Goal: Information Seeking & Learning: Compare options

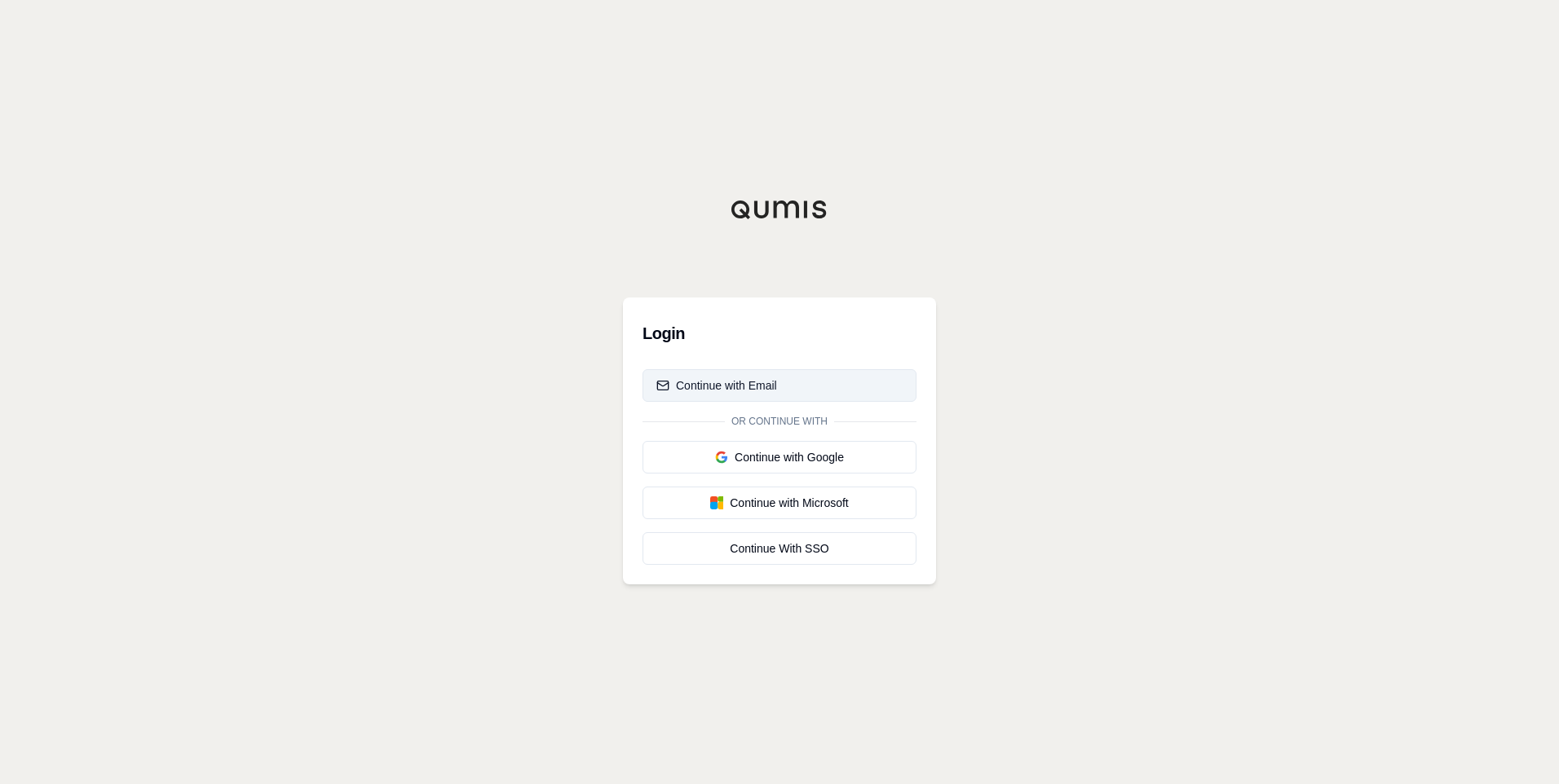
click at [750, 378] on div "Continue with Email" at bounding box center [717, 385] width 121 height 16
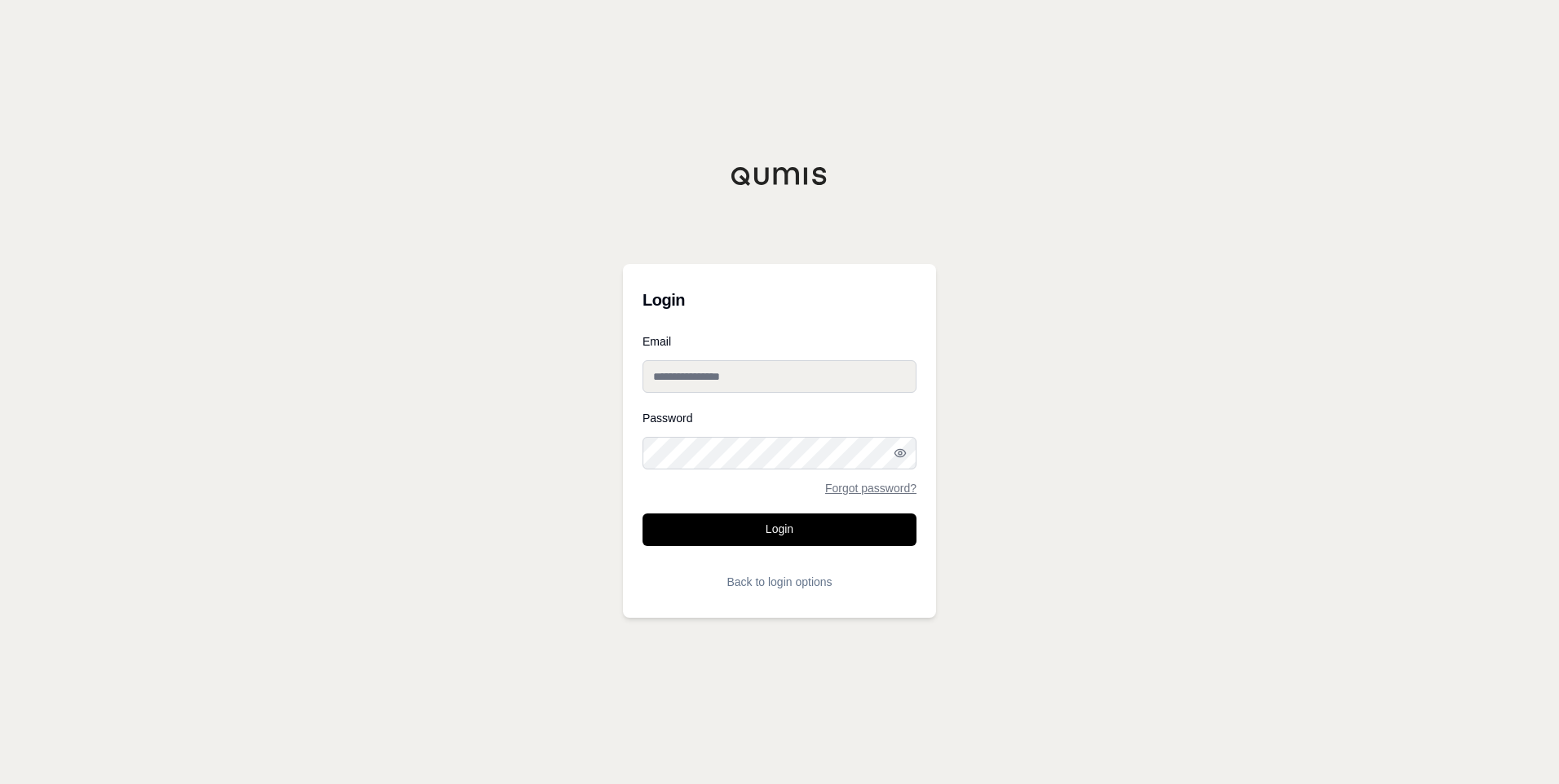
click at [721, 376] on input "Email" at bounding box center [779, 376] width 274 height 33
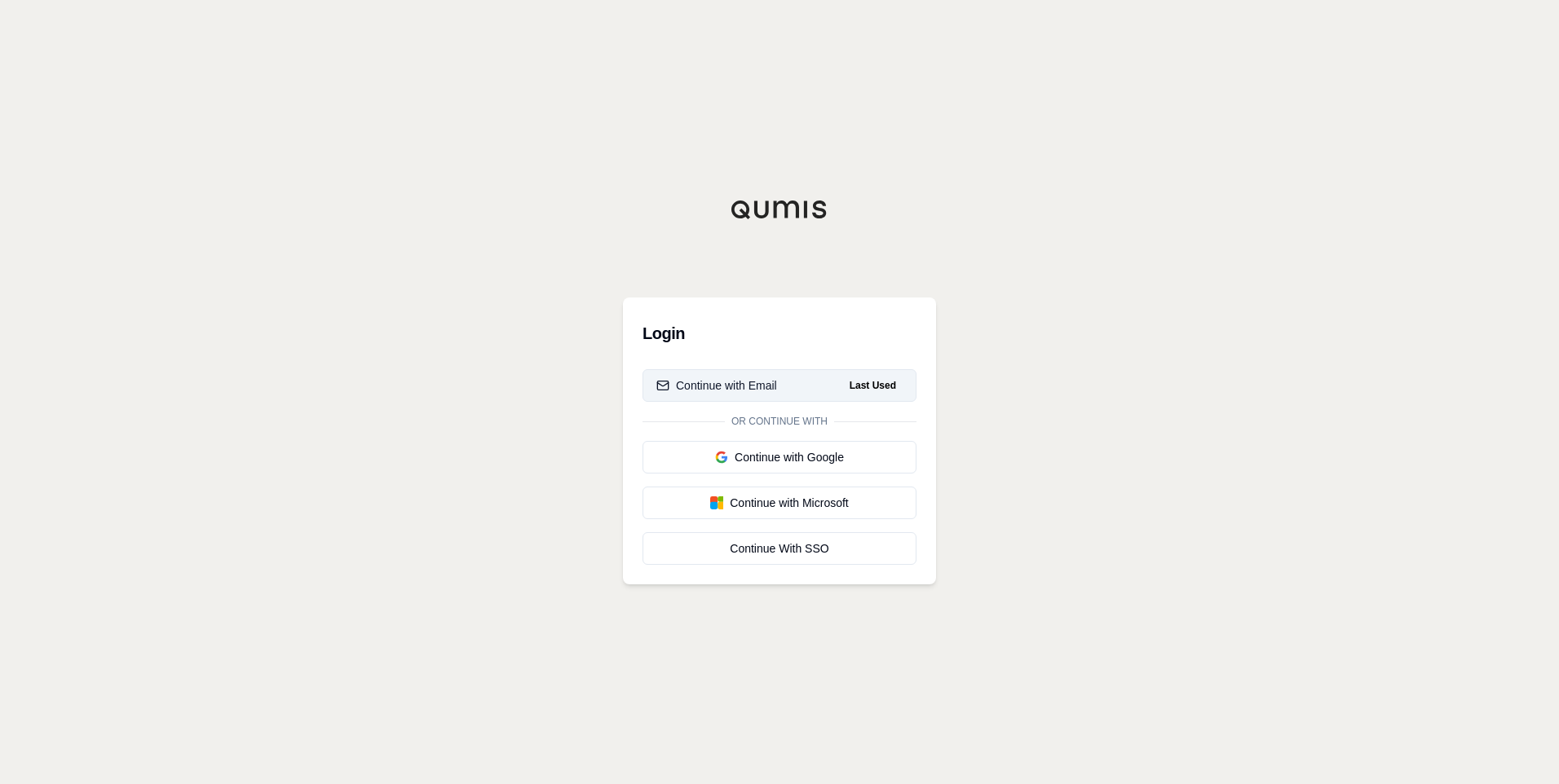
click at [723, 385] on div "Continue with Email" at bounding box center [717, 385] width 121 height 16
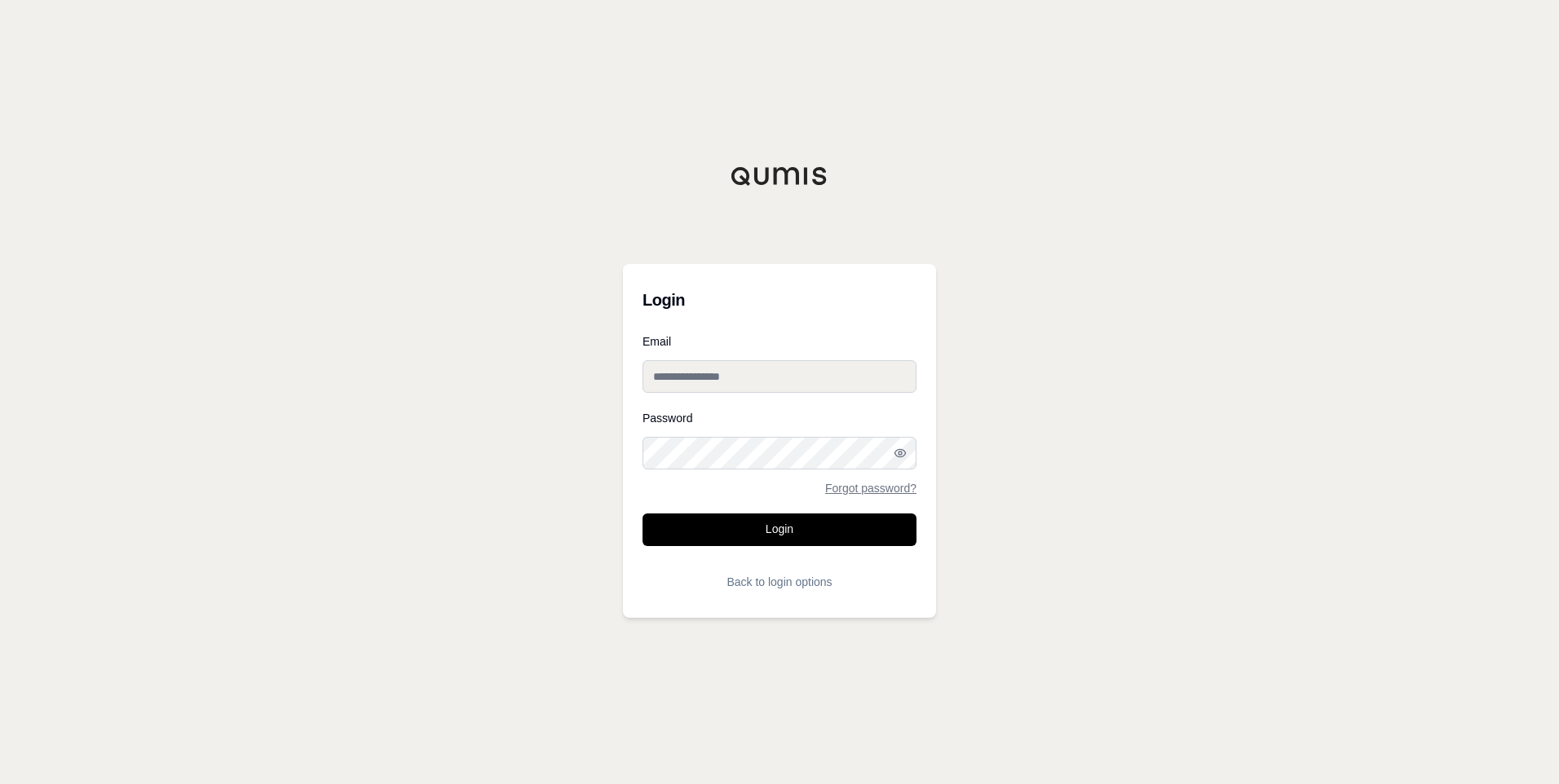
click at [712, 386] on input "Email" at bounding box center [779, 376] width 274 height 33
type input "**********"
click at [642, 514] on button "Login" at bounding box center [779, 529] width 274 height 33
click at [988, 219] on div "**********" at bounding box center [779, 392] width 1559 height 784
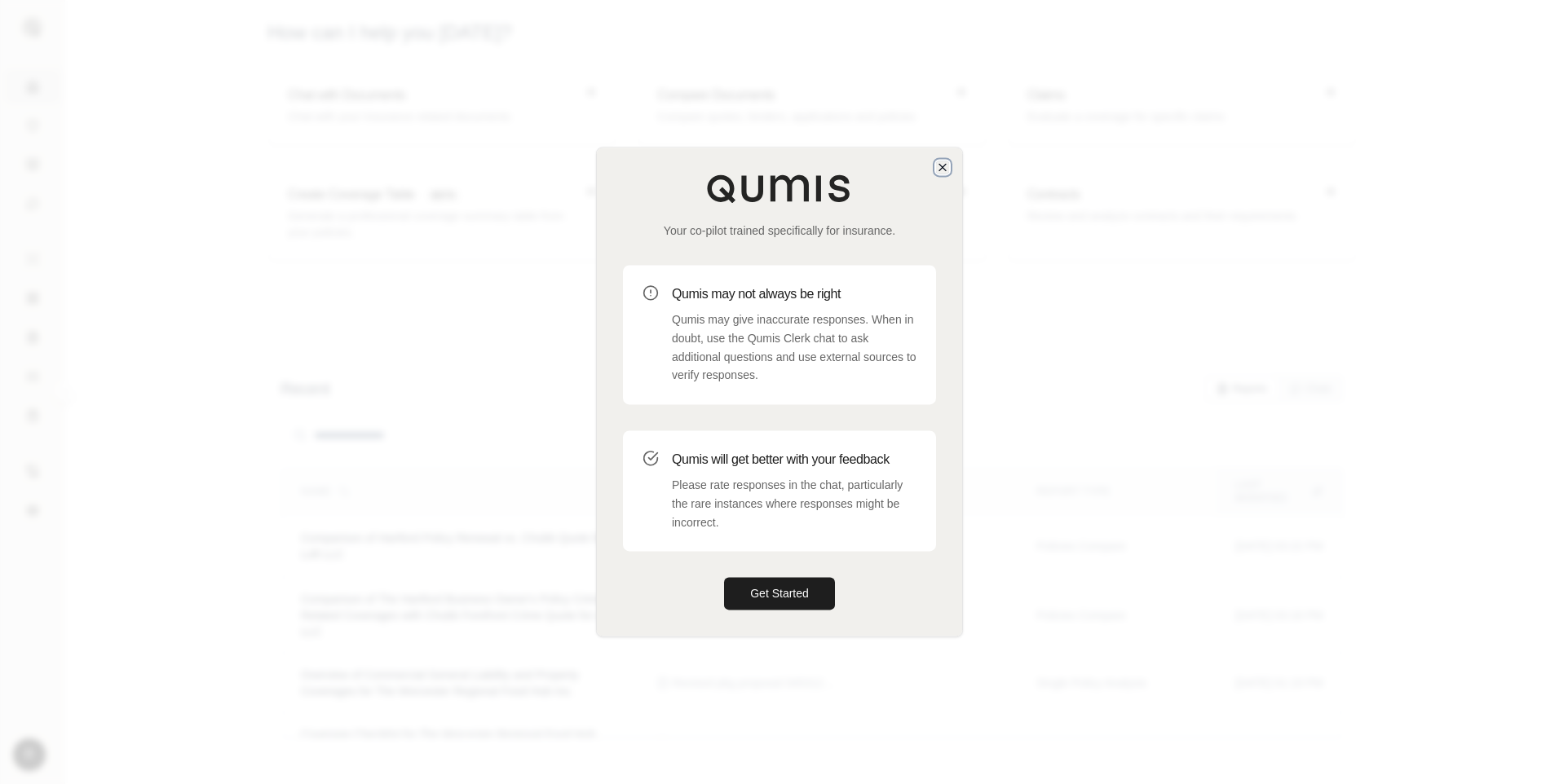
click at [945, 172] on icon "button" at bounding box center [942, 167] width 13 height 13
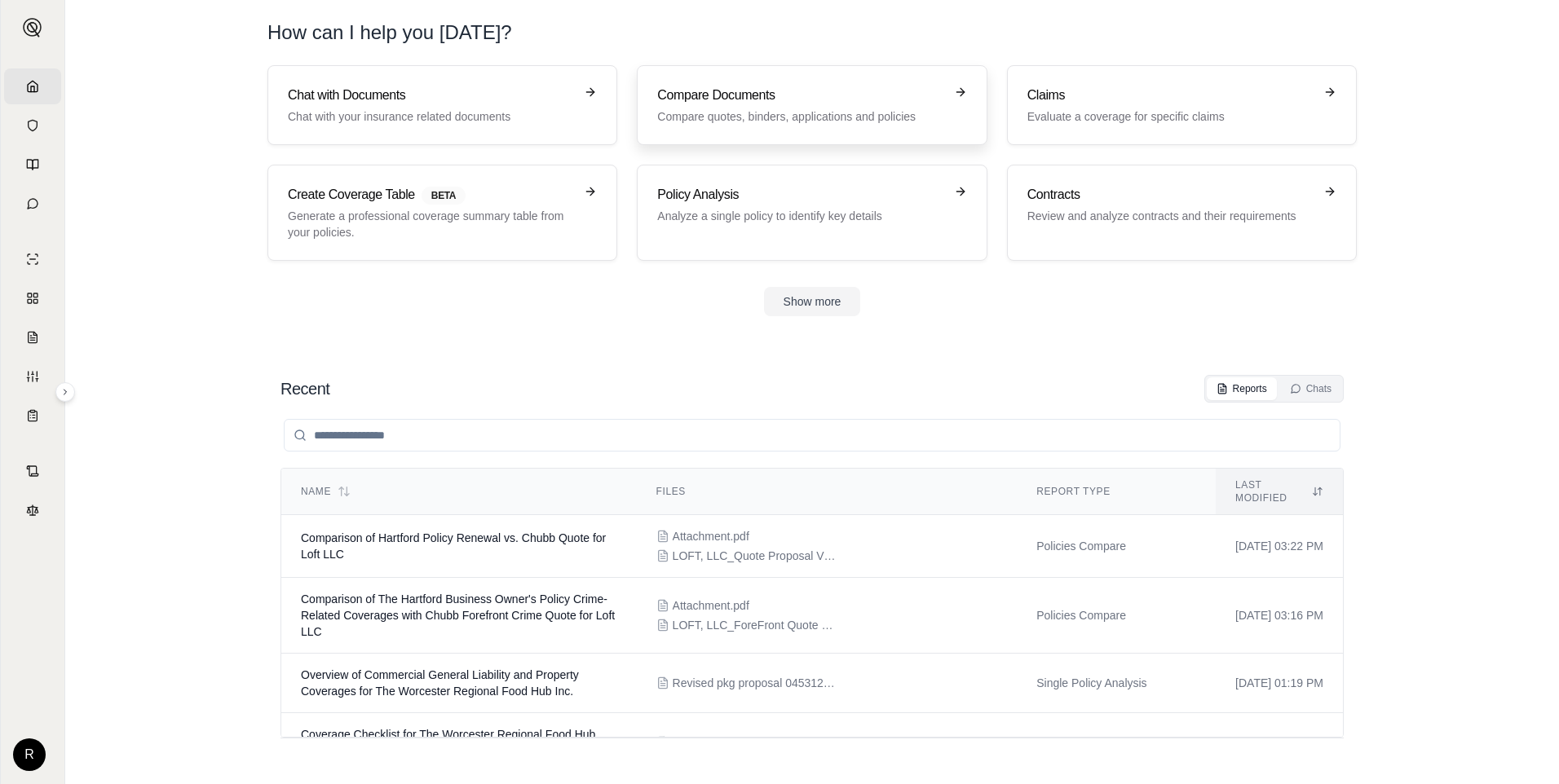
click at [839, 97] on h3 "Compare Documents" at bounding box center [800, 95] width 287 height 20
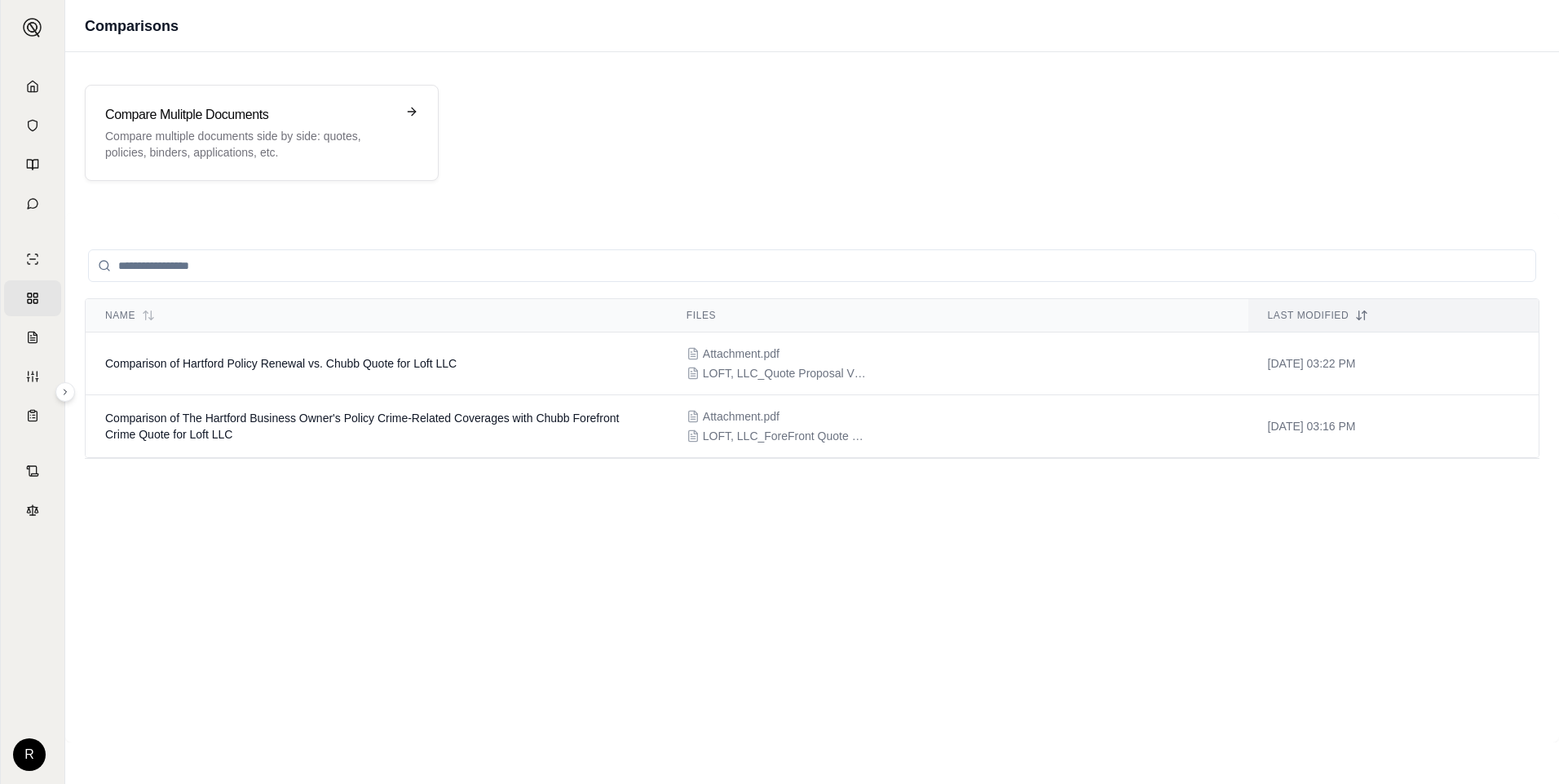
click at [253, 278] on input "search" at bounding box center [812, 265] width 1448 height 33
click at [290, 135] on p "Compare multiple documents side by side: quotes, policies, binders, application…" at bounding box center [250, 144] width 290 height 33
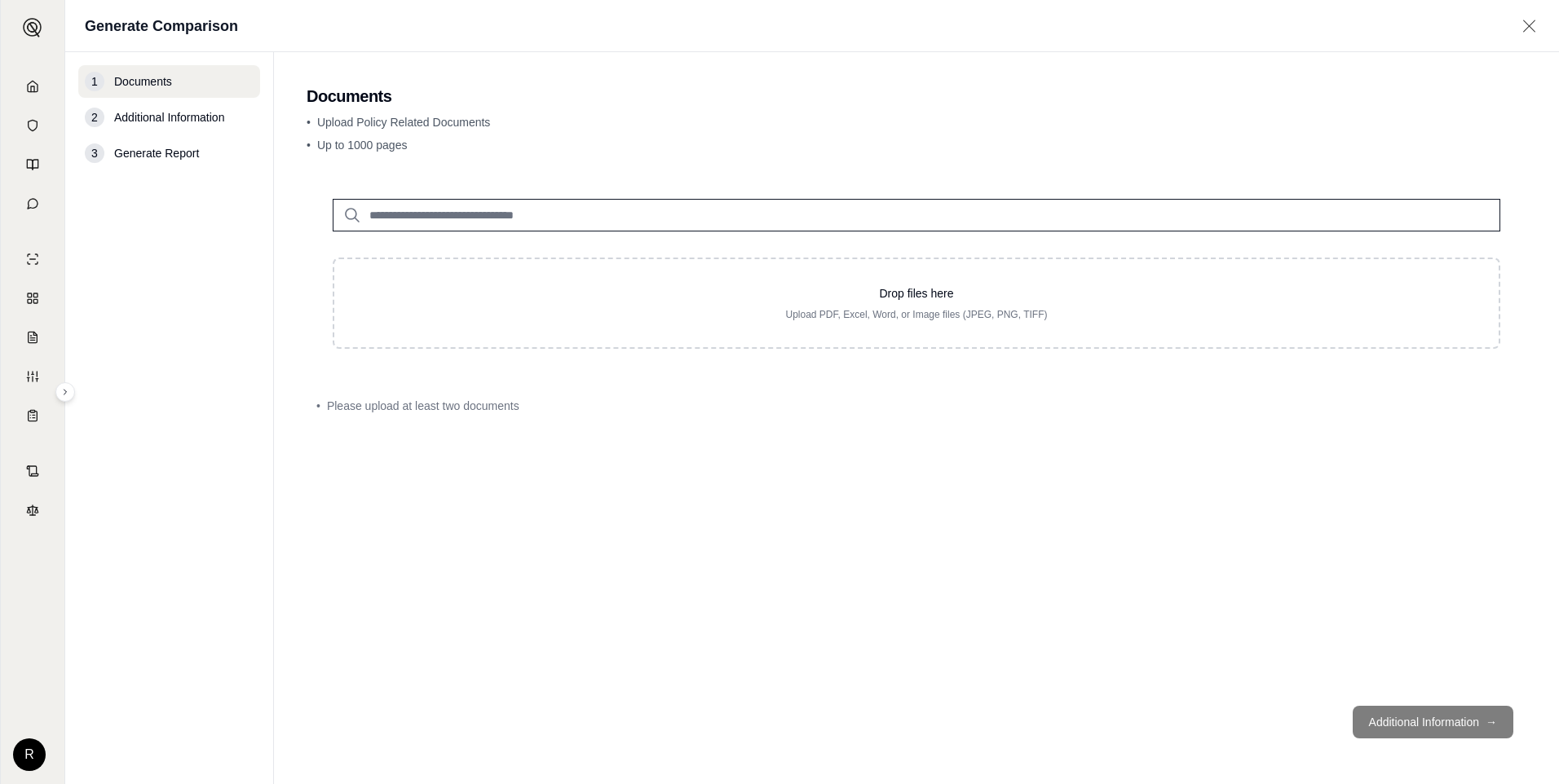
click at [500, 223] on input "search" at bounding box center [917, 215] width 1168 height 33
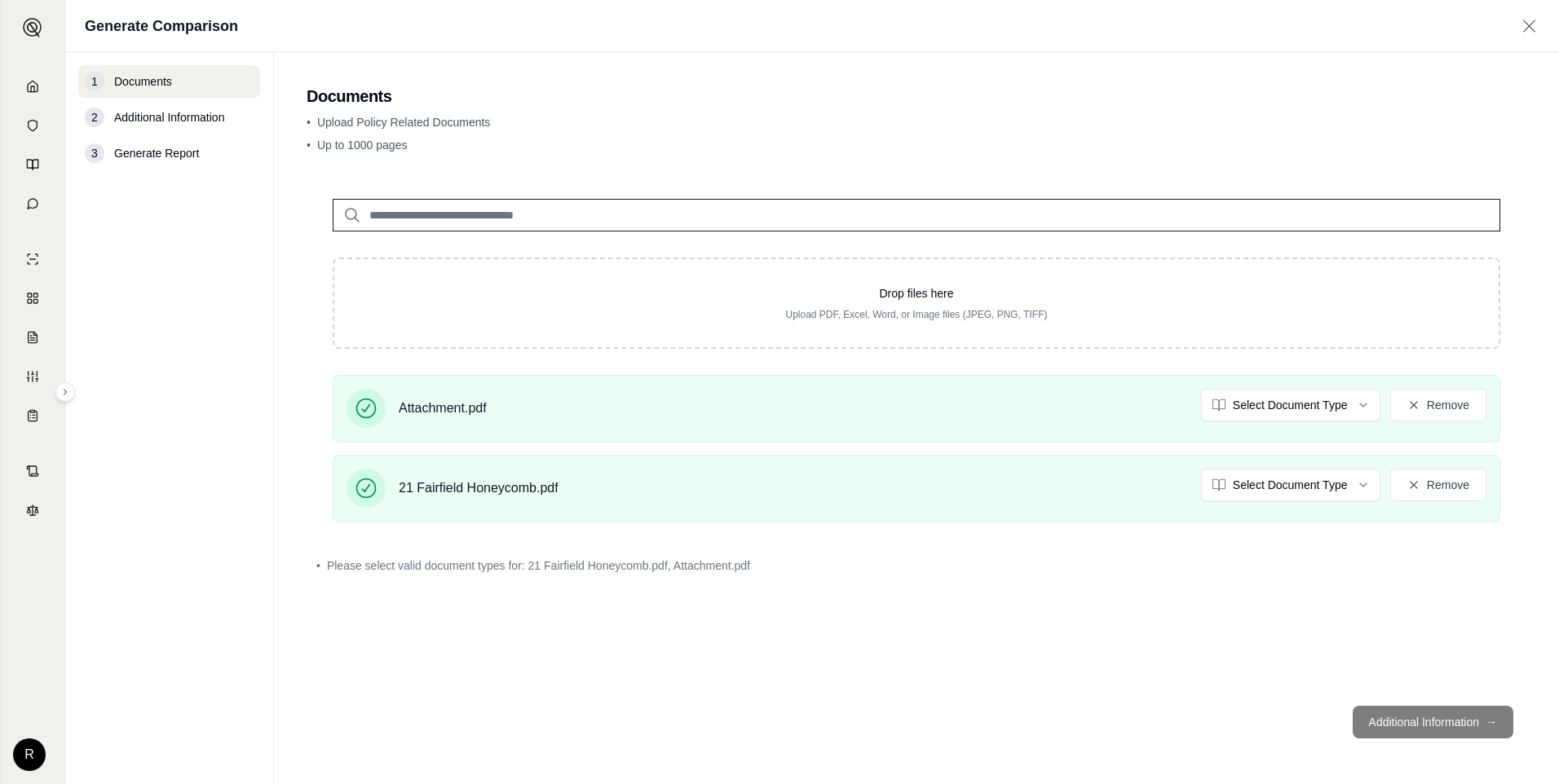
click at [1398, 723] on footer "Additional Information →" at bounding box center [917, 722] width 1220 height 59
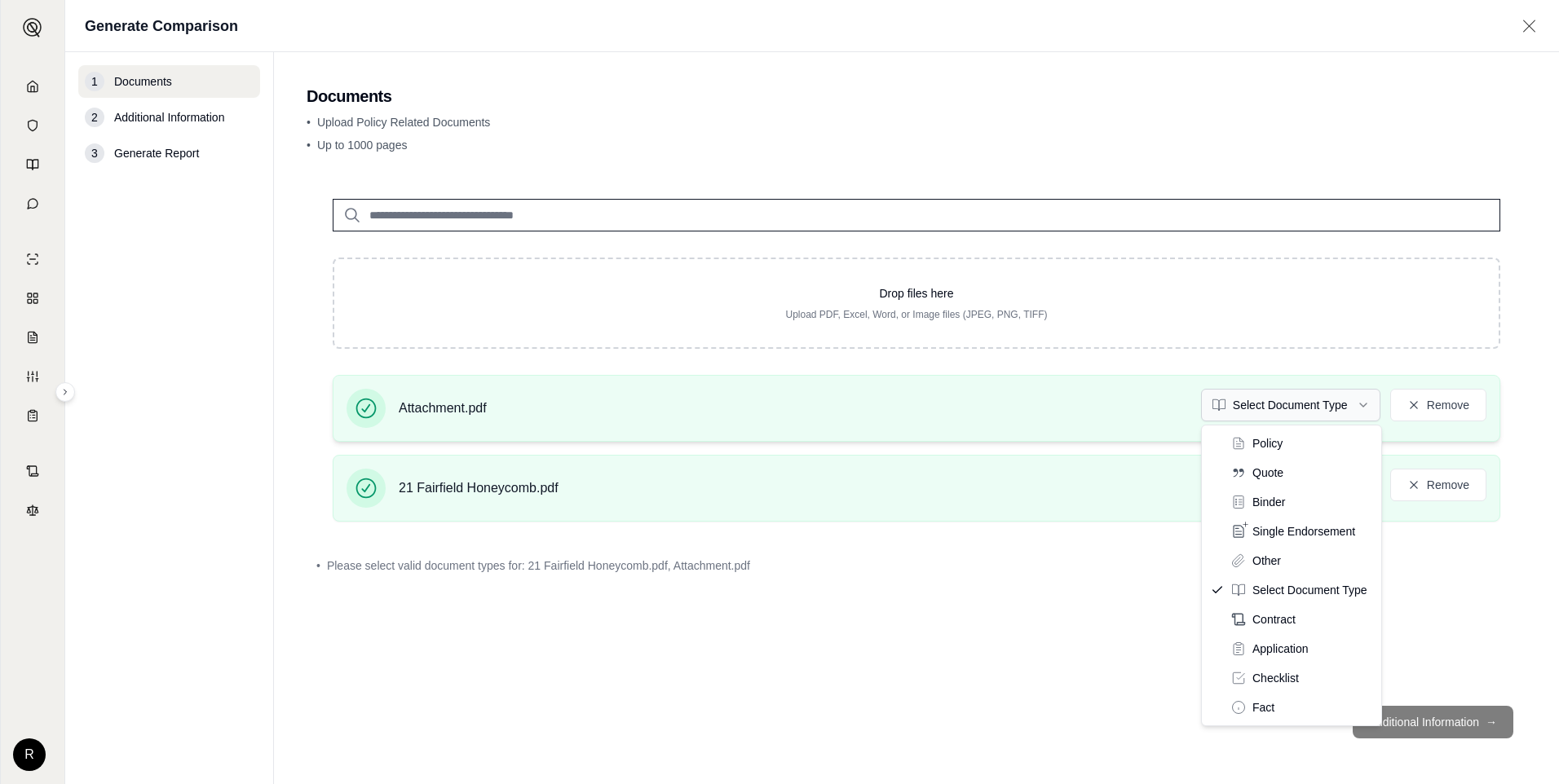
click at [1347, 407] on html "Home Vault Prompts Chats Single Policy Comparisons Claims Custom Report Coverag…" at bounding box center [779, 392] width 1559 height 784
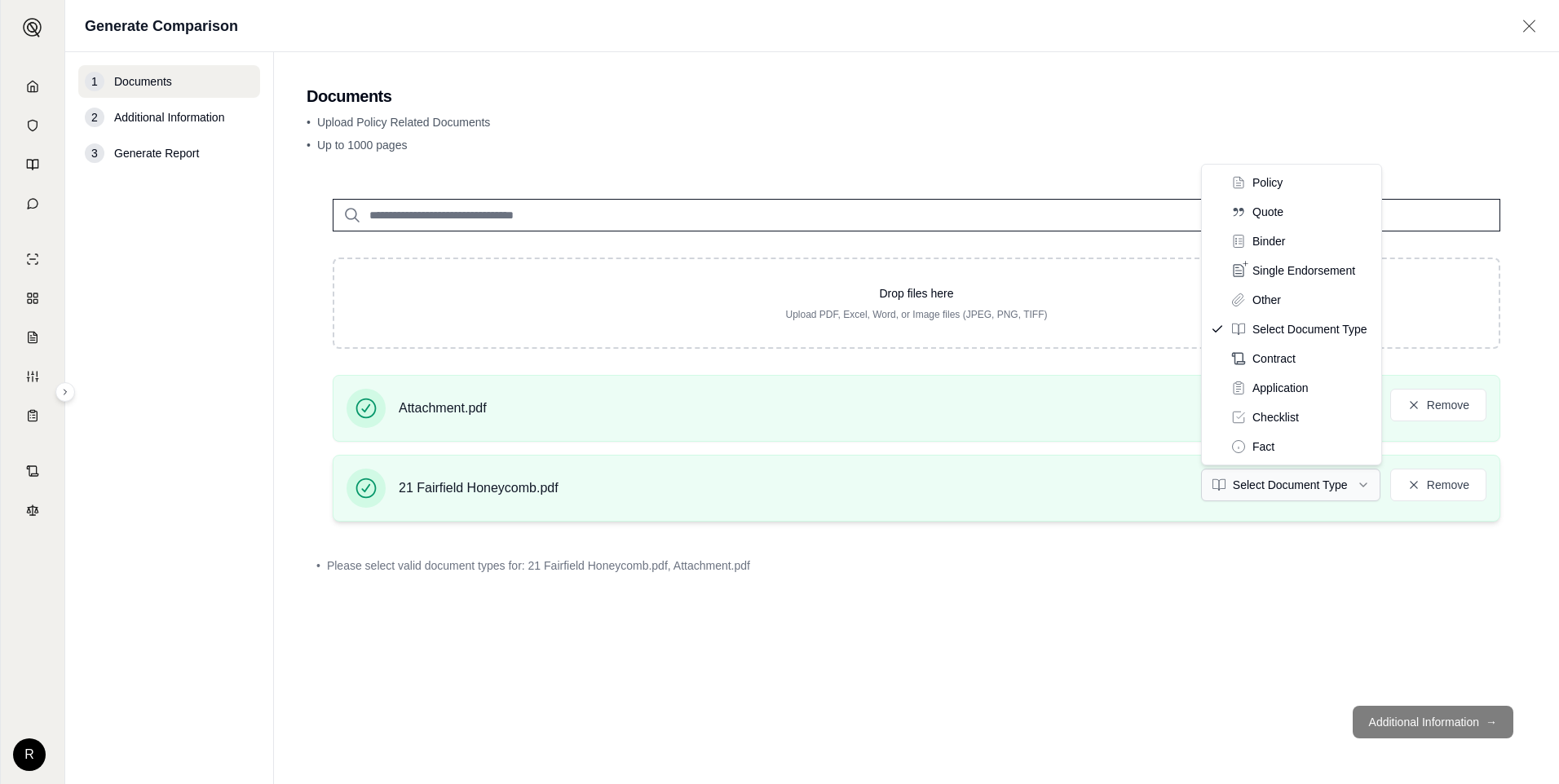
click at [1283, 481] on html "Home Vault Prompts Chats Single Policy Comparisons Claims Custom Report Coverag…" at bounding box center [779, 392] width 1559 height 784
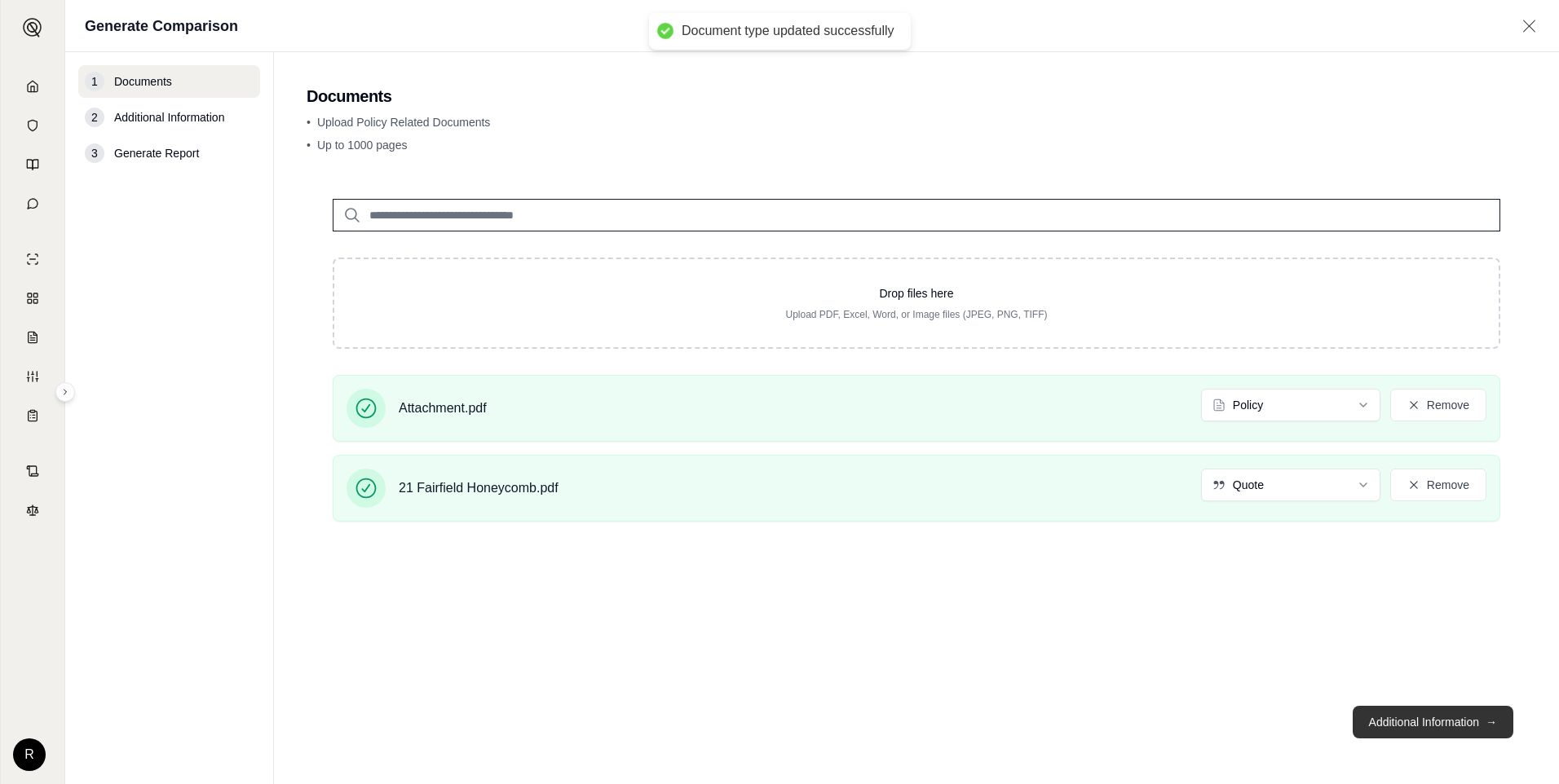
click at [1412, 719] on button "Additional Information →" at bounding box center [1433, 722] width 161 height 33
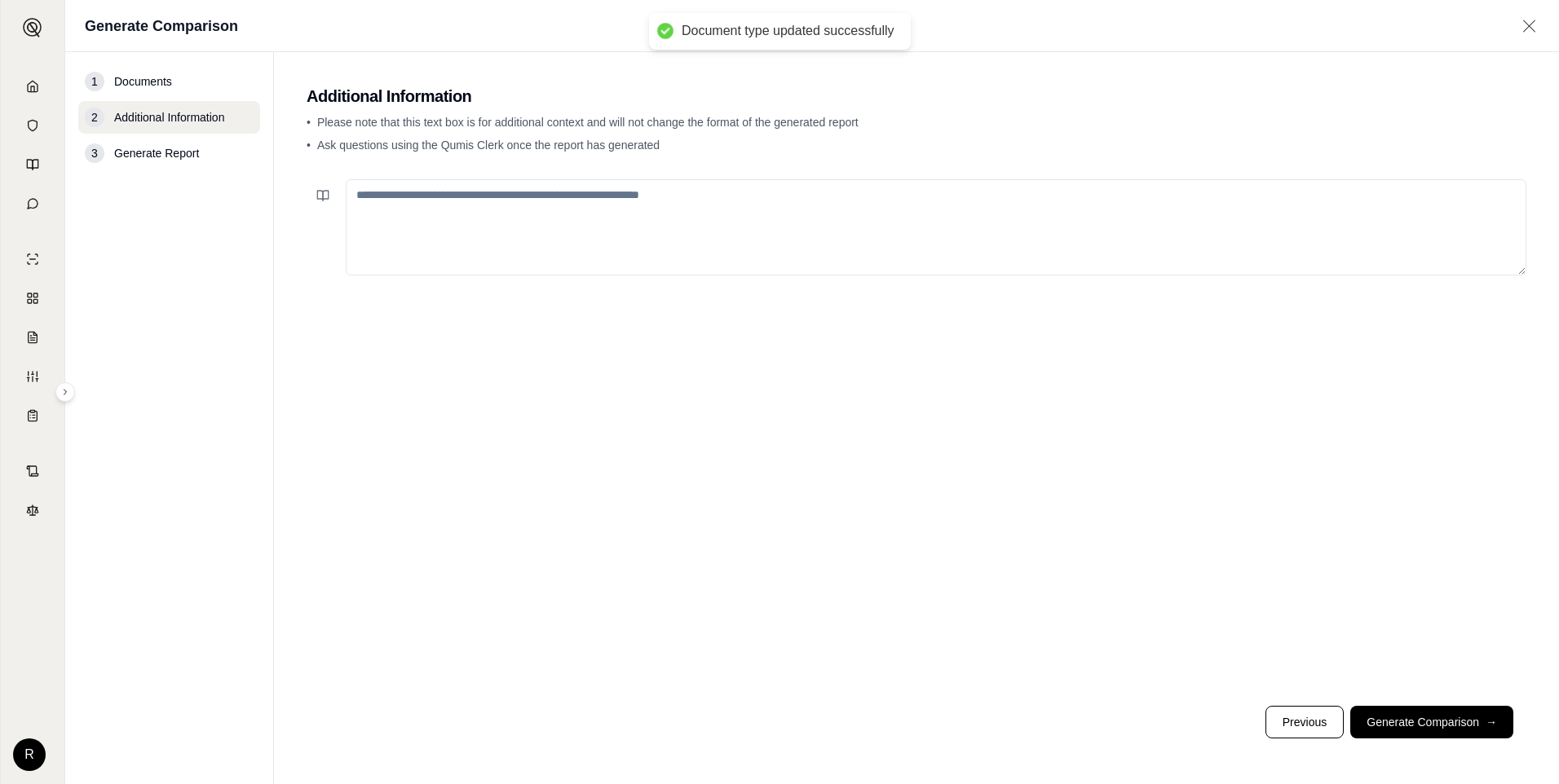
click at [634, 212] on textarea at bounding box center [936, 227] width 1181 height 96
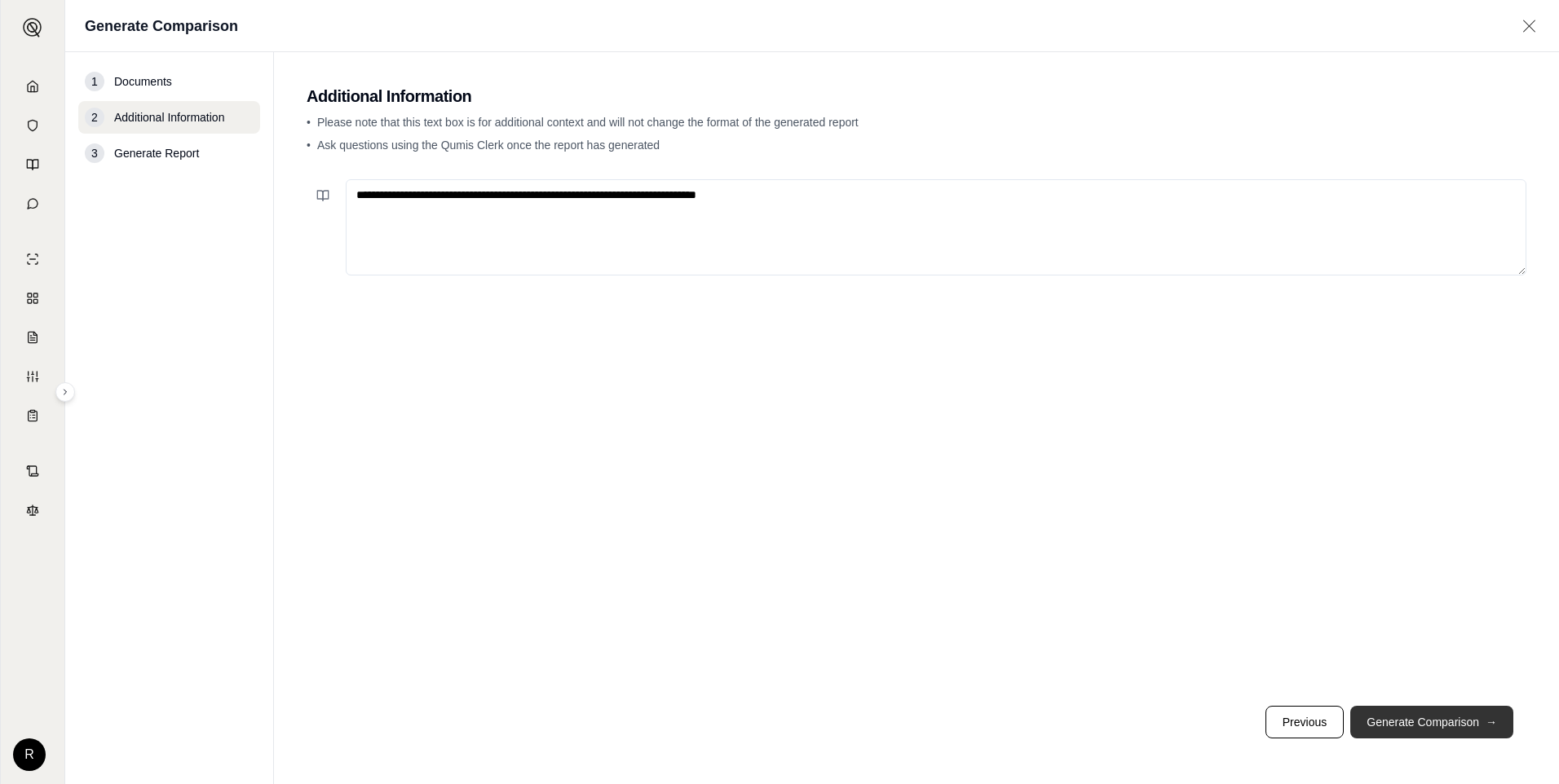
type textarea "**********"
click at [1405, 726] on button "Generate Comparison →" at bounding box center [1432, 722] width 163 height 33
